Goal: Task Accomplishment & Management: Use online tool/utility

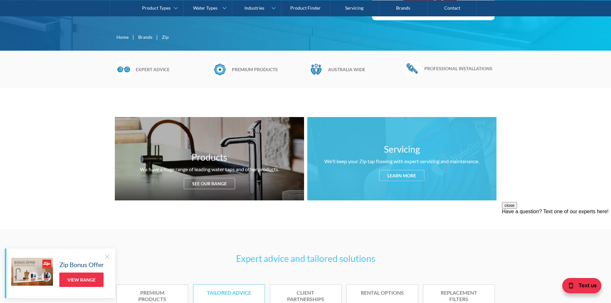
click at [411, 177] on div "Learn more" at bounding box center [401, 175] width 45 height 11
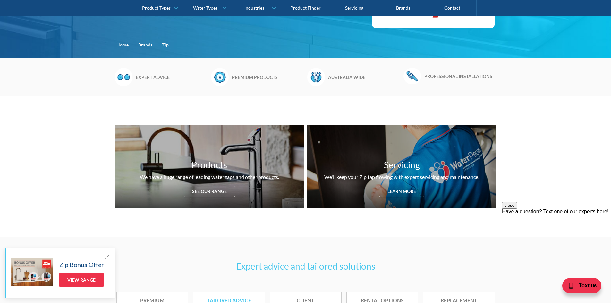
scroll to position [313, 0]
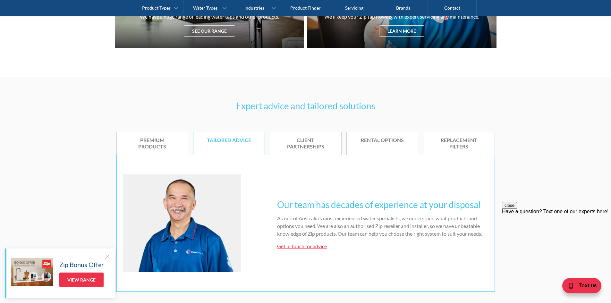
click at [308, 245] on link "Get in touch for advice" at bounding box center [302, 246] width 50 height 6
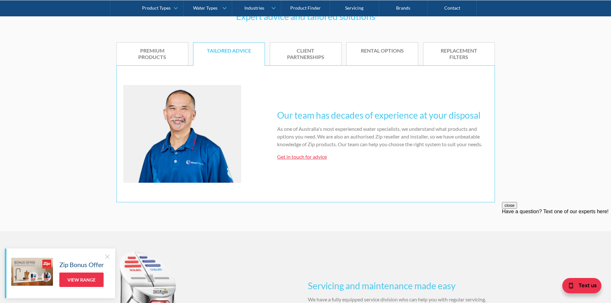
scroll to position [531, 0]
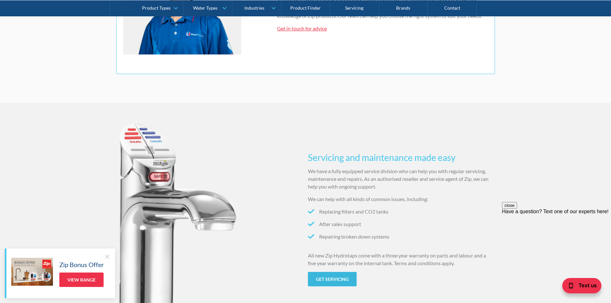
click at [343, 280] on link "Get servicing" at bounding box center [332, 279] width 49 height 14
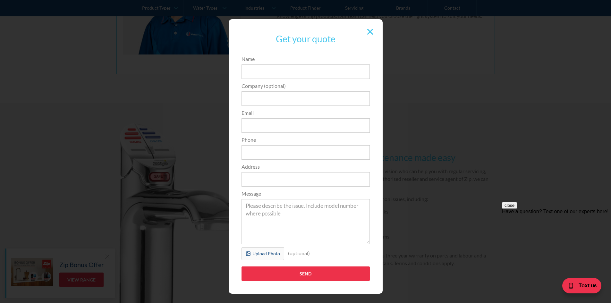
click at [371, 32] on div at bounding box center [370, 32] width 12 height 12
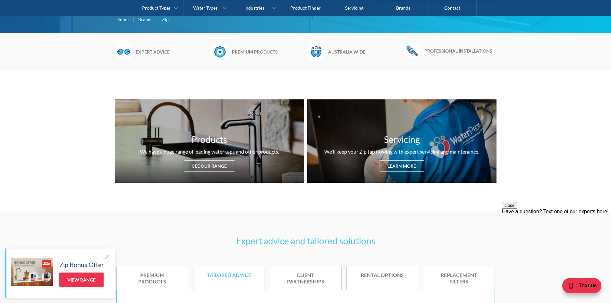
scroll to position [50, 0]
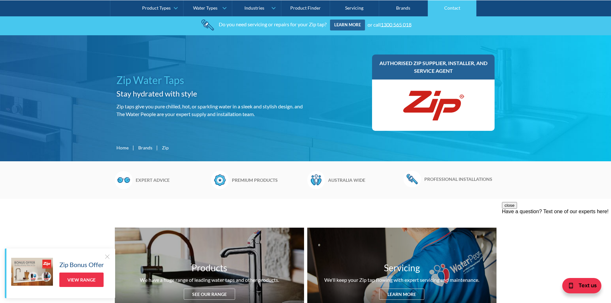
click at [453, 10] on link "Contact" at bounding box center [452, 8] width 49 height 16
